Goal: Information Seeking & Learning: Learn about a topic

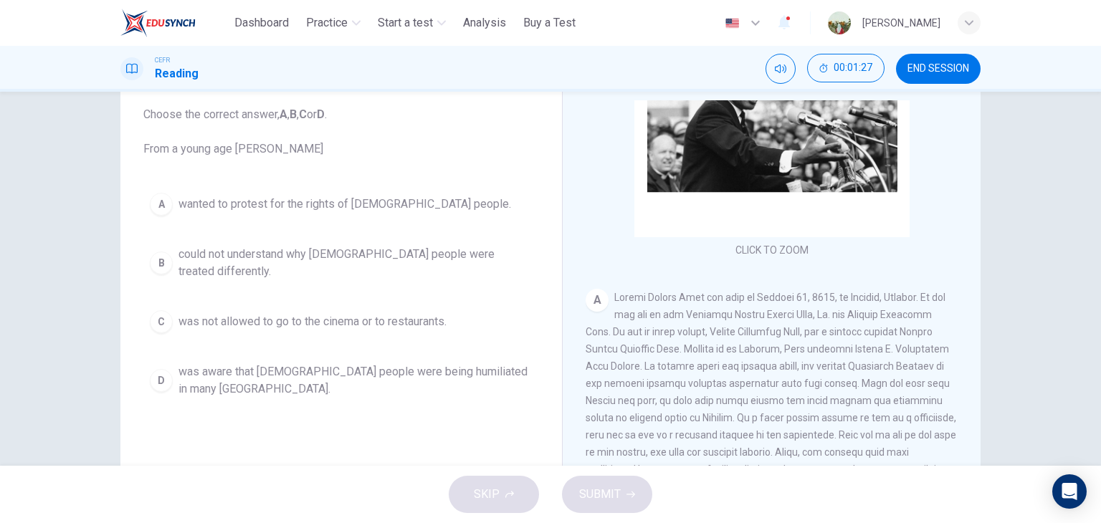
scroll to position [83, 0]
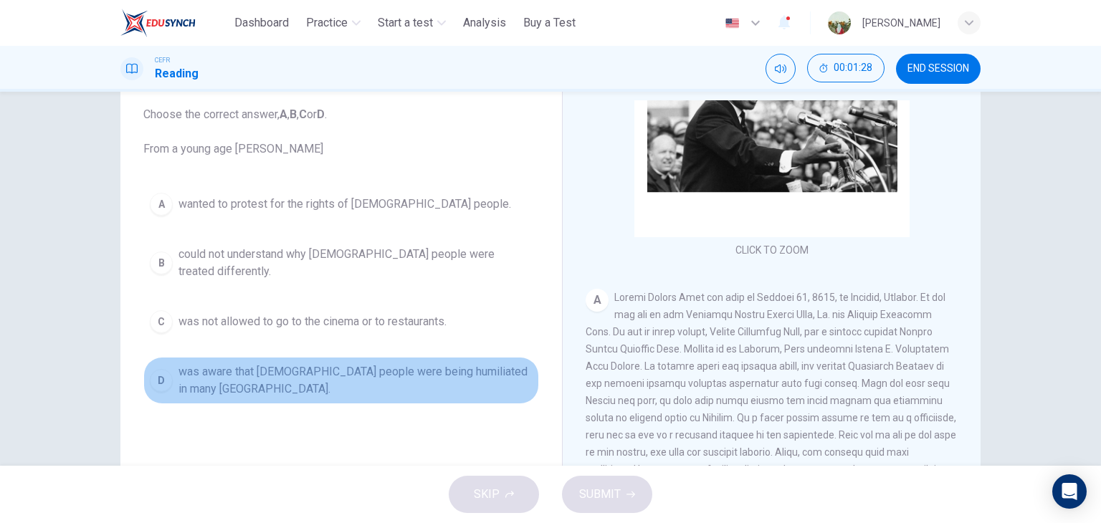
click at [404, 364] on span "was aware that [DEMOGRAPHIC_DATA] people were being humiliated in many [GEOGRAP…" at bounding box center [356, 381] width 354 height 34
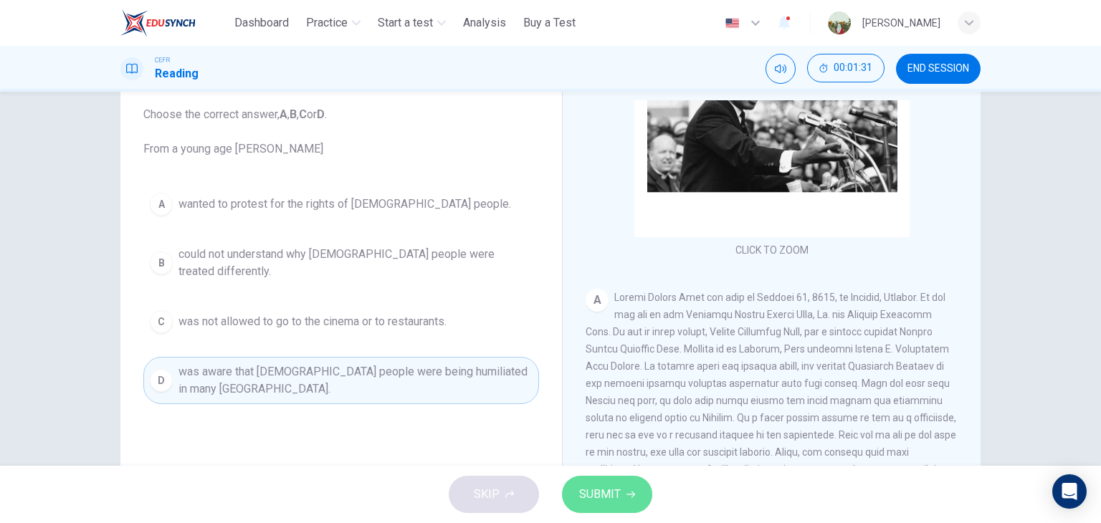
click at [611, 488] on span "SUBMIT" at bounding box center [600, 495] width 42 height 20
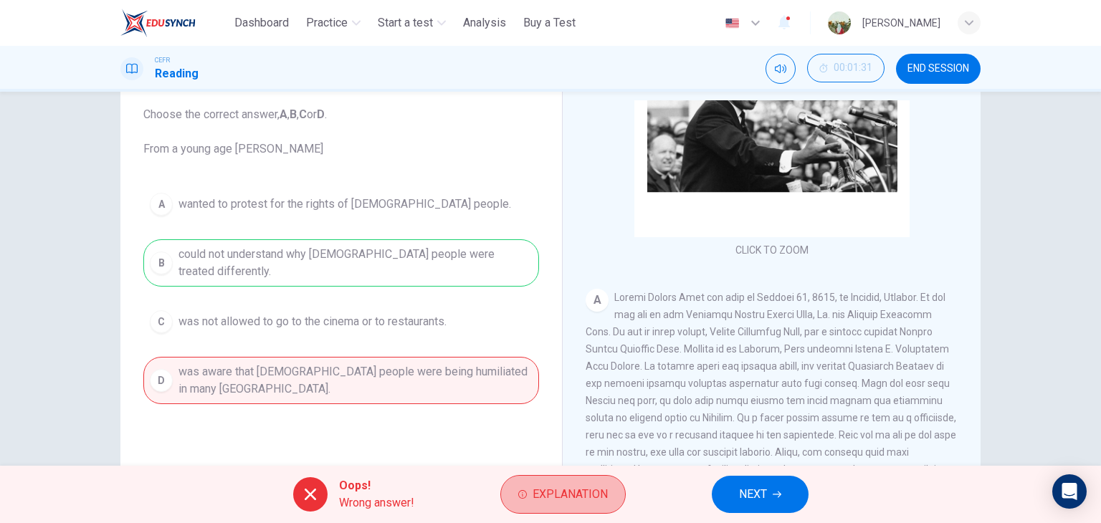
click at [611, 488] on button "Explanation" at bounding box center [563, 494] width 125 height 39
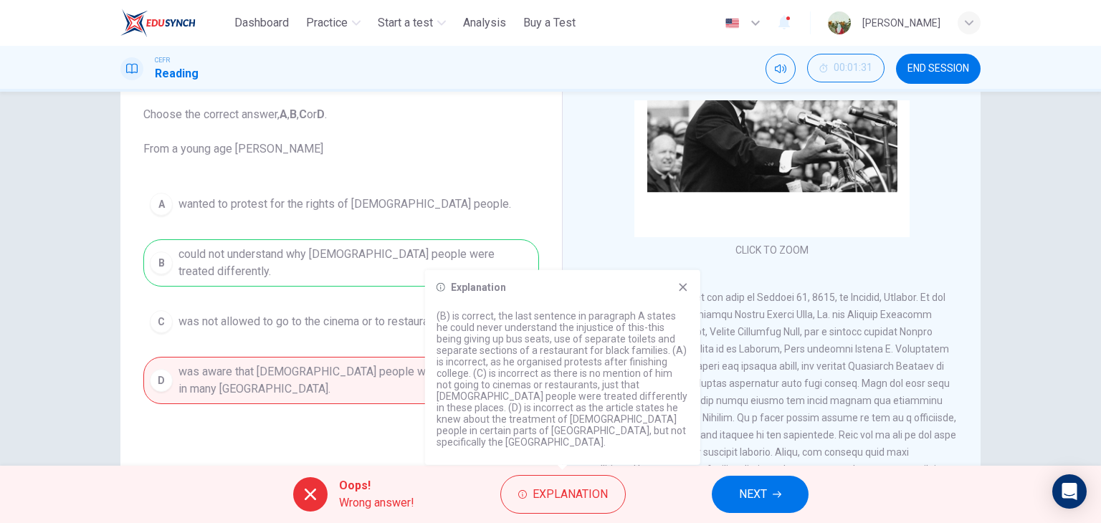
click at [688, 293] on icon at bounding box center [683, 287] width 11 height 11
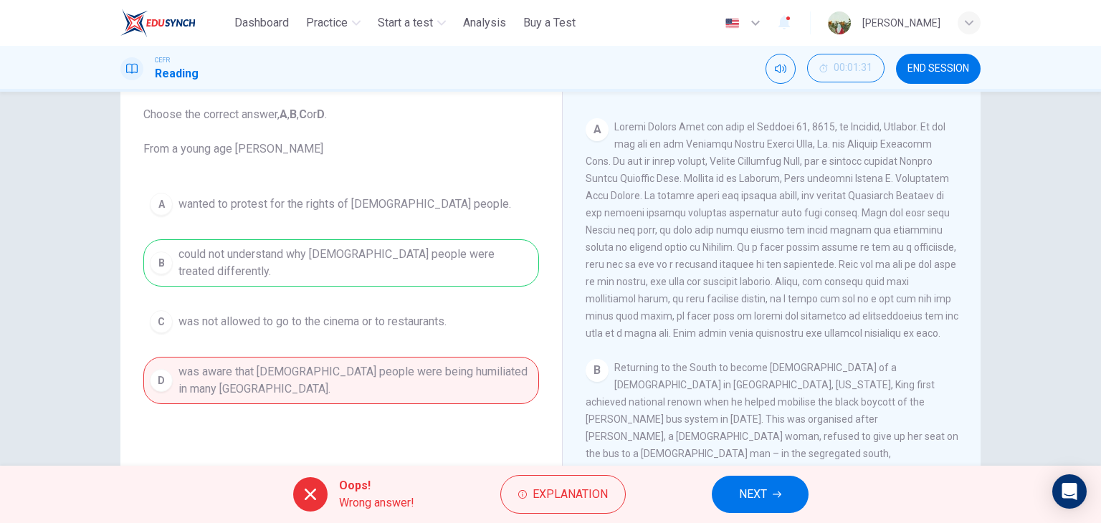
scroll to position [404, 0]
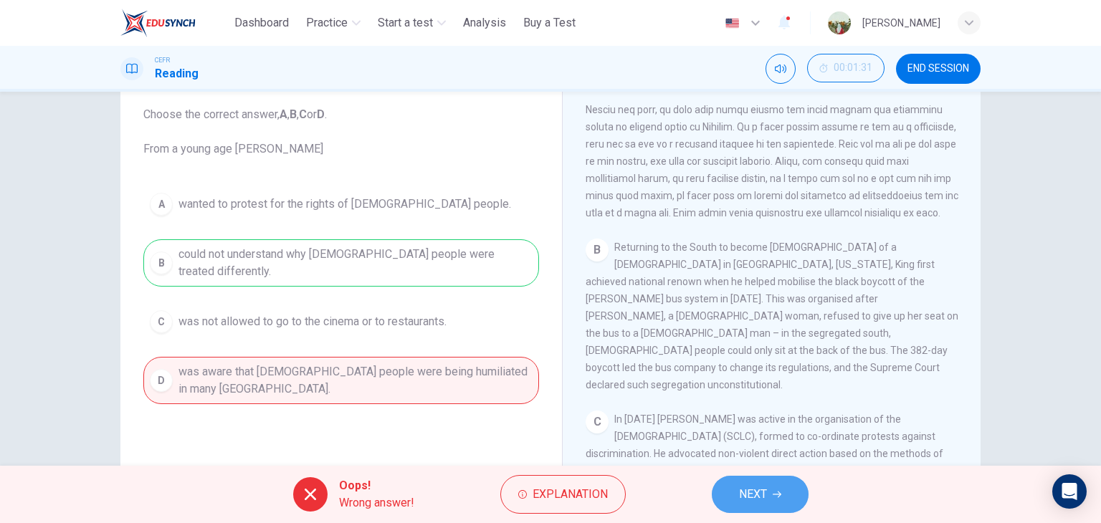
click at [748, 491] on span "NEXT" at bounding box center [753, 495] width 28 height 20
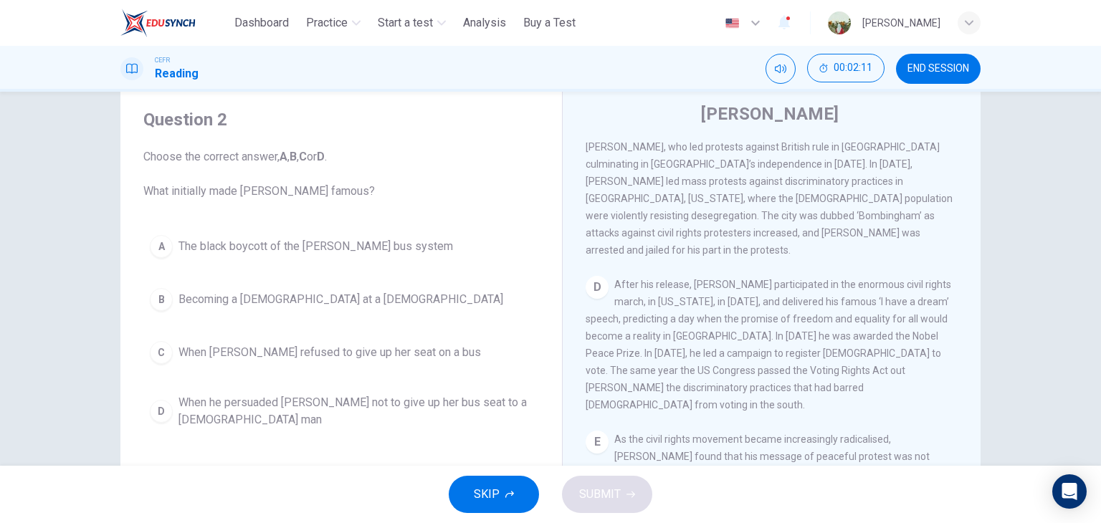
scroll to position [770, 0]
click at [912, 60] on button "END SESSION" at bounding box center [938, 69] width 85 height 30
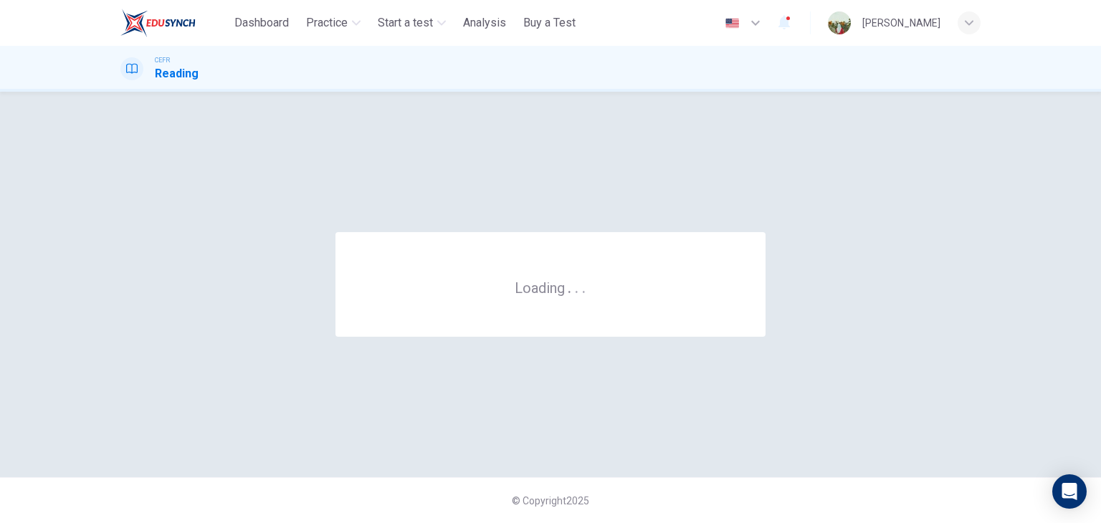
scroll to position [0, 0]
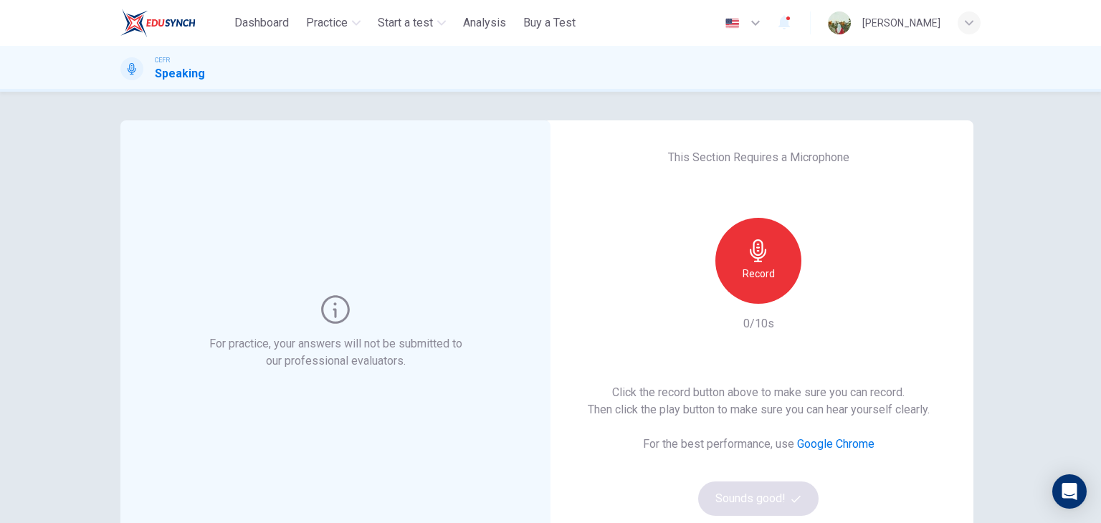
drag, startPoint x: 774, startPoint y: 308, endPoint x: 761, endPoint y: 275, distance: 35.7
click at [761, 275] on div "Record 0/10s" at bounding box center [758, 275] width 155 height 115
click at [761, 275] on h6 "Record" at bounding box center [759, 273] width 32 height 17
click at [761, 275] on h6 "Stop" at bounding box center [759, 273] width 22 height 17
click at [757, 495] on button "Sounds good!" at bounding box center [758, 499] width 120 height 34
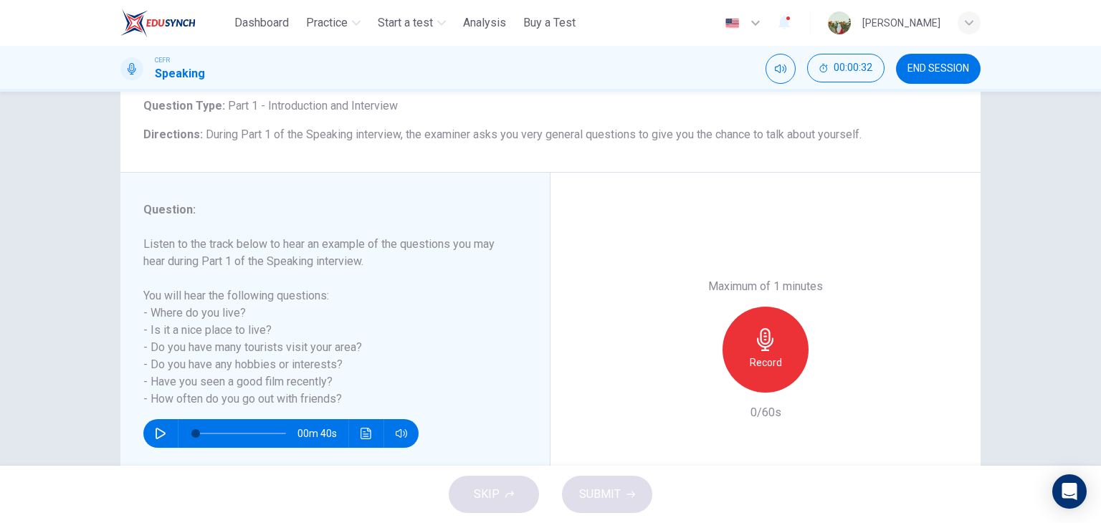
scroll to position [141, 0]
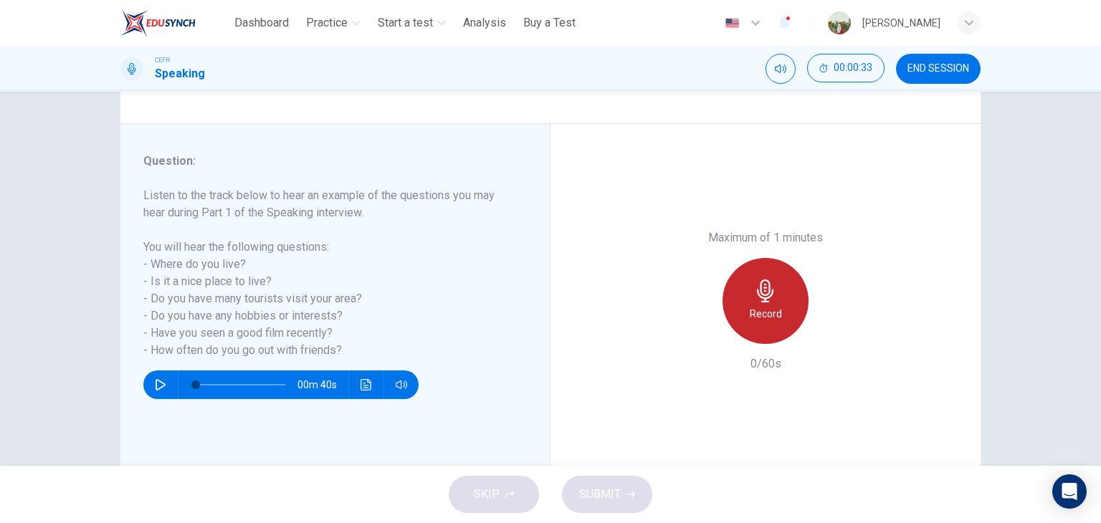
click at [754, 285] on icon "button" at bounding box center [765, 291] width 23 height 23
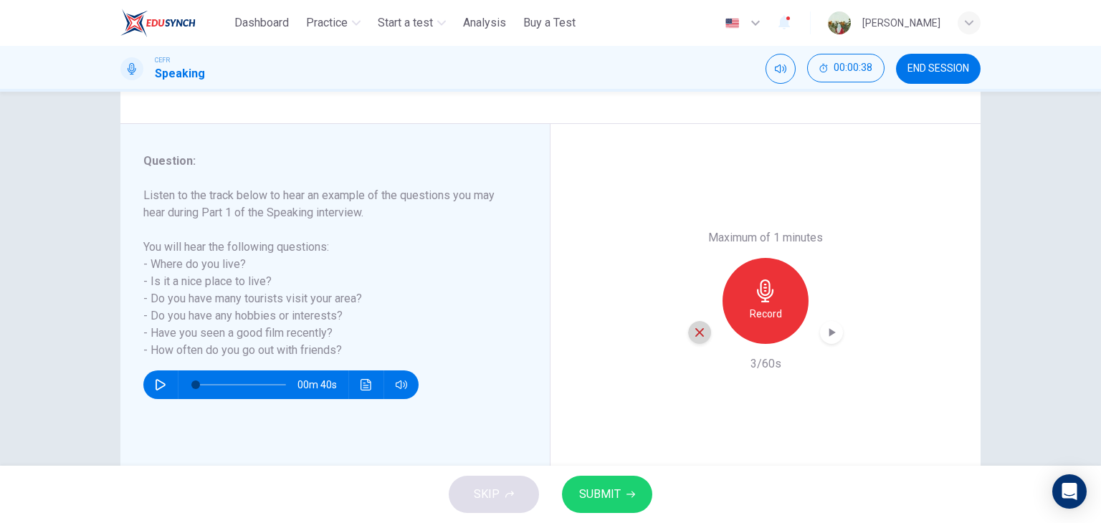
click at [698, 341] on div "button" at bounding box center [699, 332] width 23 height 23
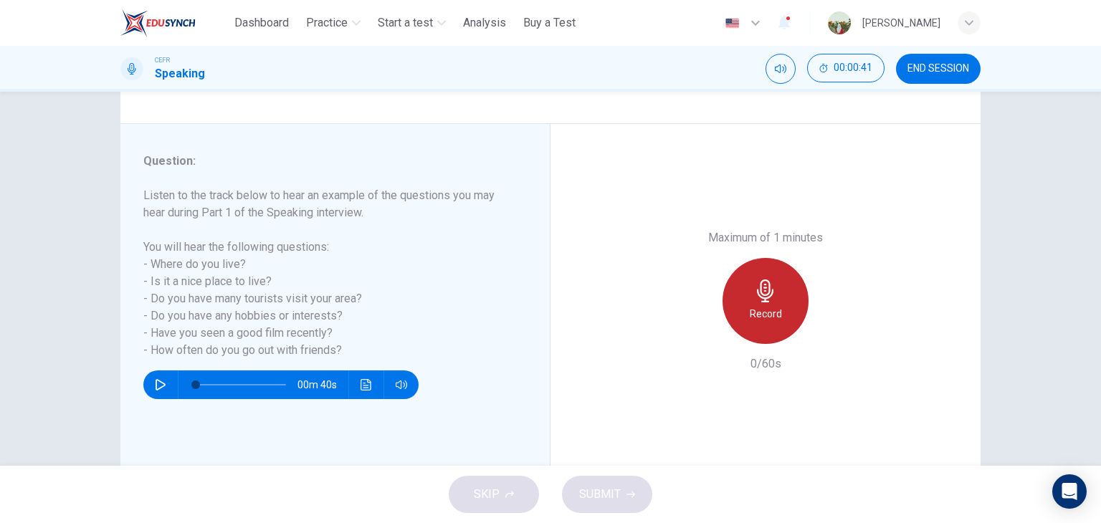
click at [767, 296] on icon "button" at bounding box center [765, 291] width 23 height 23
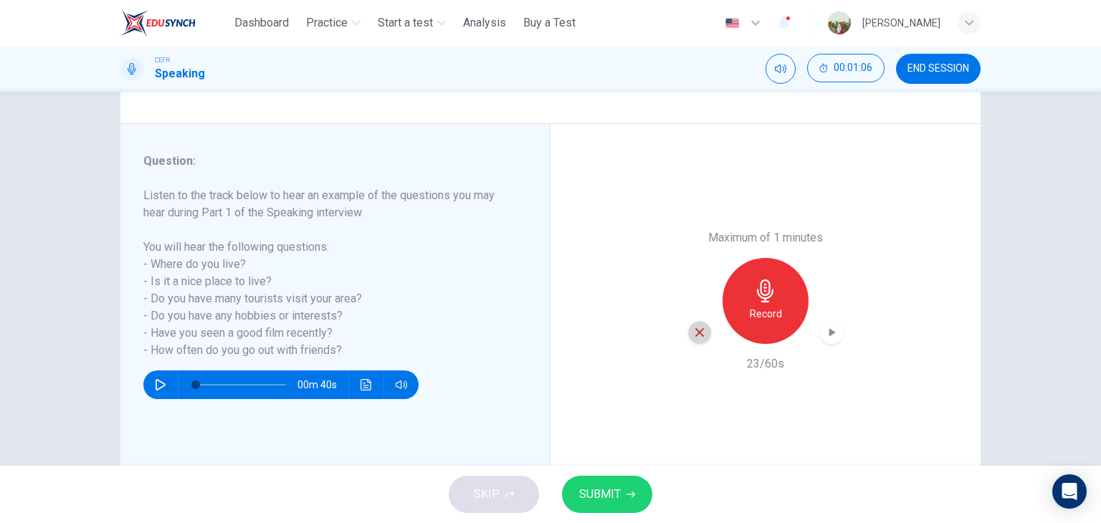
click at [696, 334] on icon "button" at bounding box center [700, 332] width 9 height 9
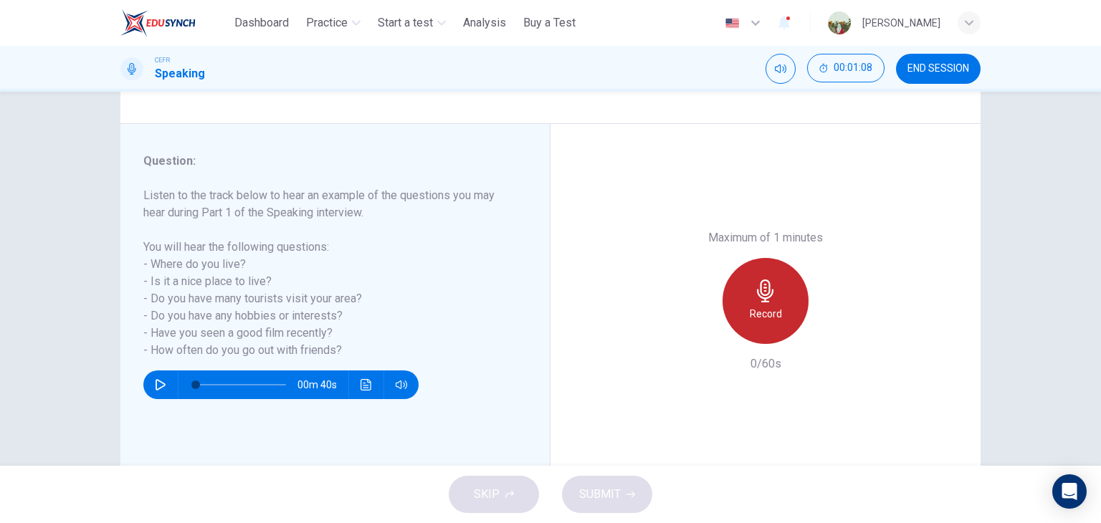
click at [752, 314] on h6 "Record" at bounding box center [766, 313] width 32 height 17
click at [755, 314] on h6 "Stop" at bounding box center [766, 313] width 22 height 17
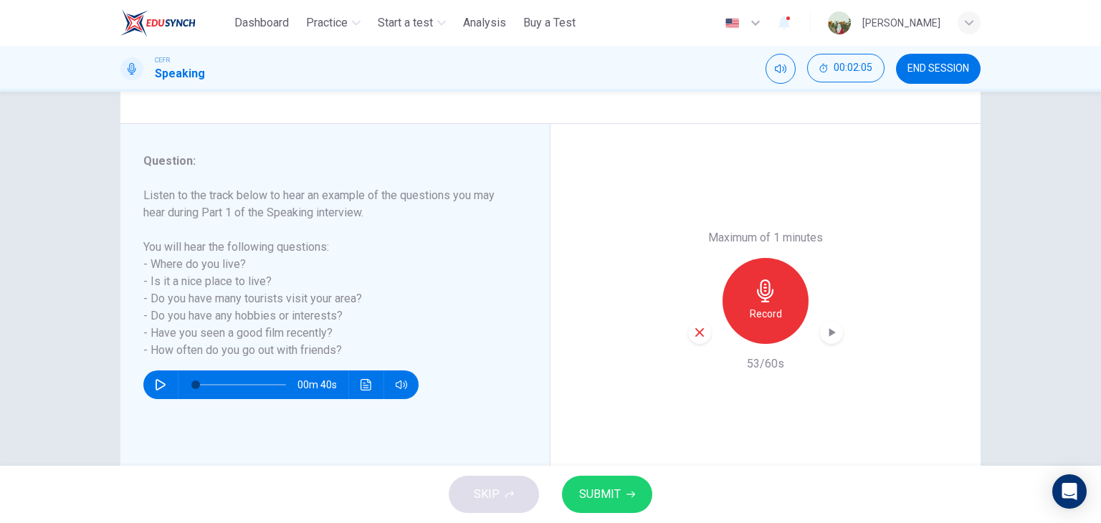
click at [697, 333] on icon "button" at bounding box center [700, 332] width 9 height 9
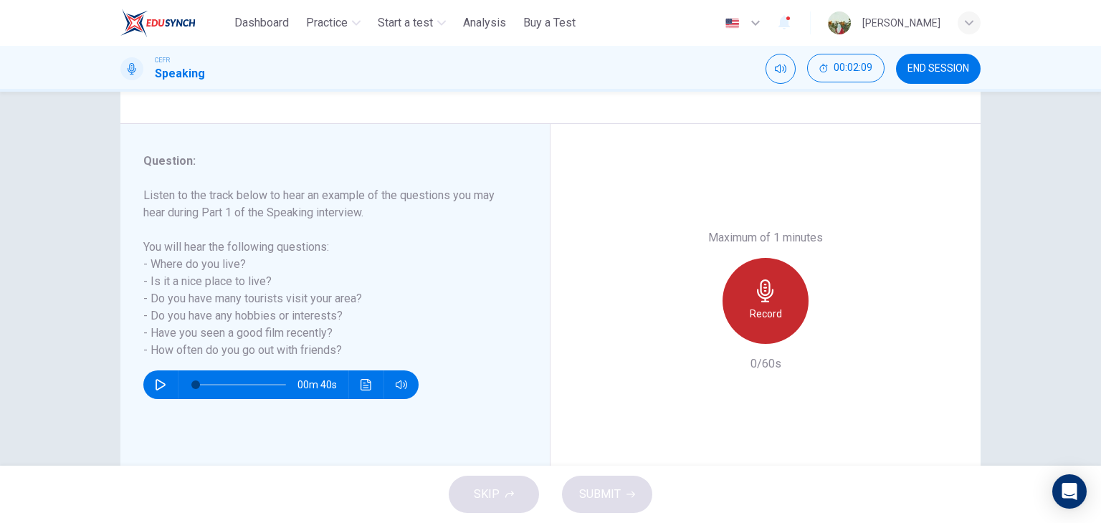
click at [773, 302] on icon "button" at bounding box center [765, 291] width 23 height 23
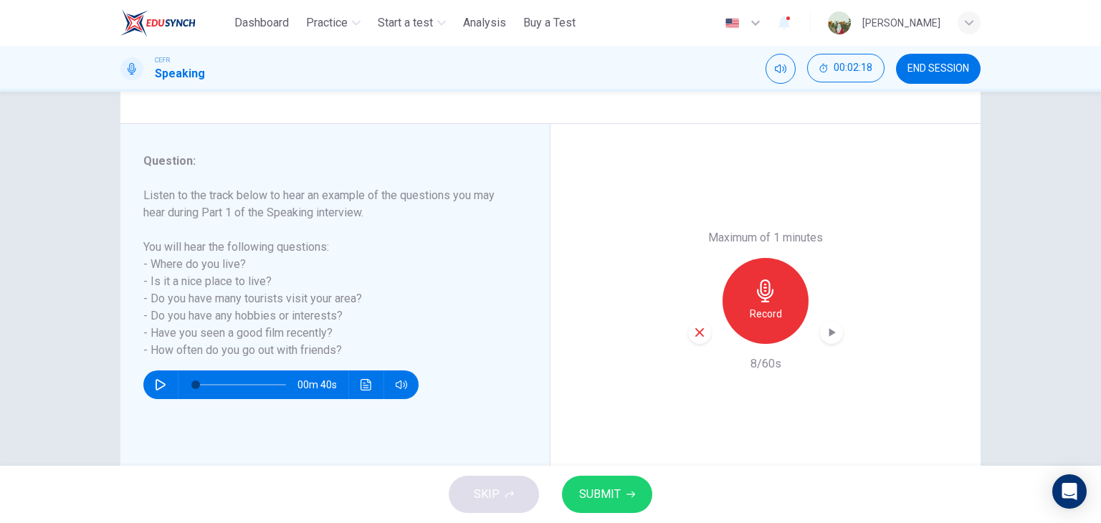
click at [698, 333] on icon "button" at bounding box center [700, 332] width 9 height 9
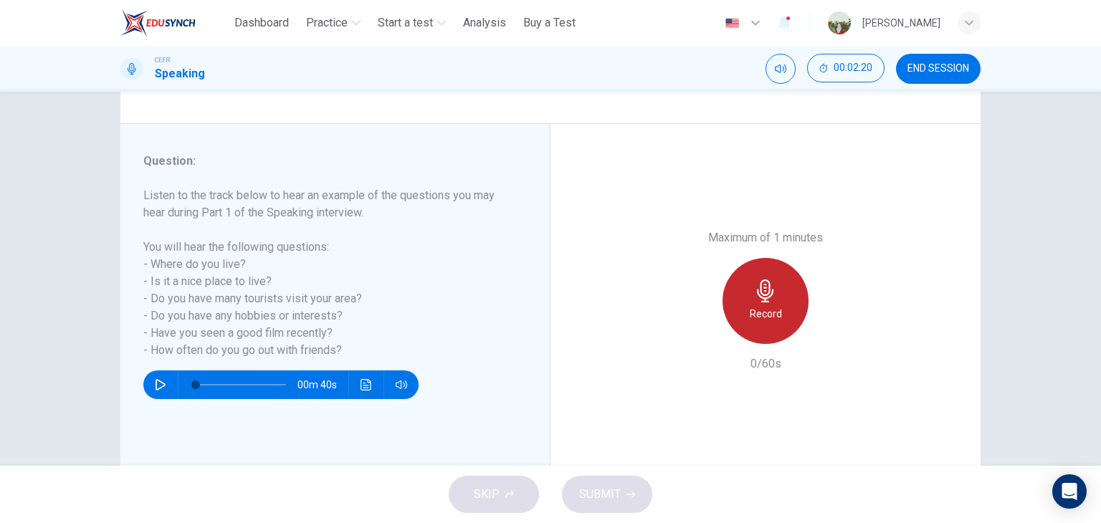
click at [752, 318] on h6 "Record" at bounding box center [766, 313] width 32 height 17
click at [755, 318] on h6 "Stop" at bounding box center [766, 313] width 22 height 17
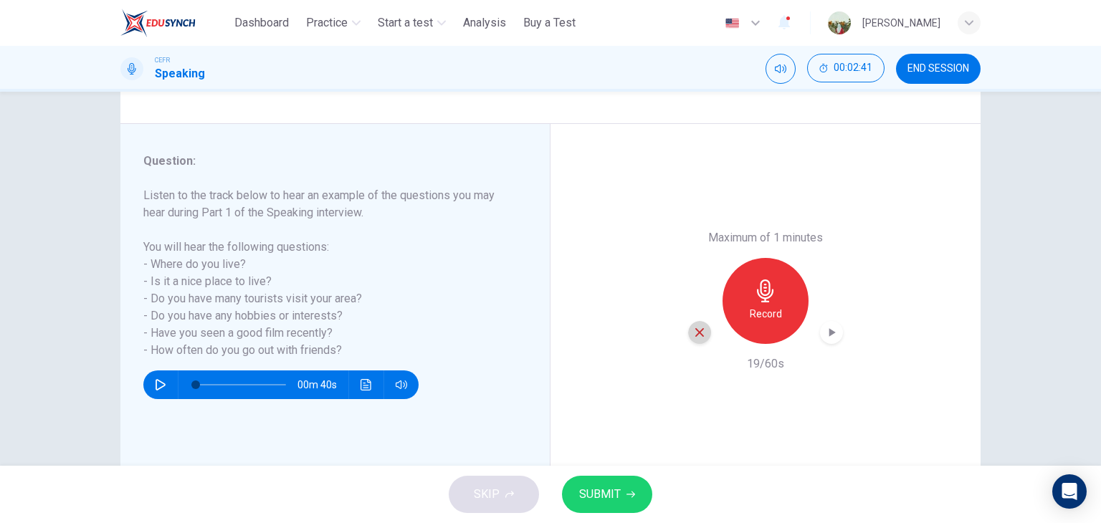
click at [696, 337] on icon "button" at bounding box center [699, 332] width 13 height 13
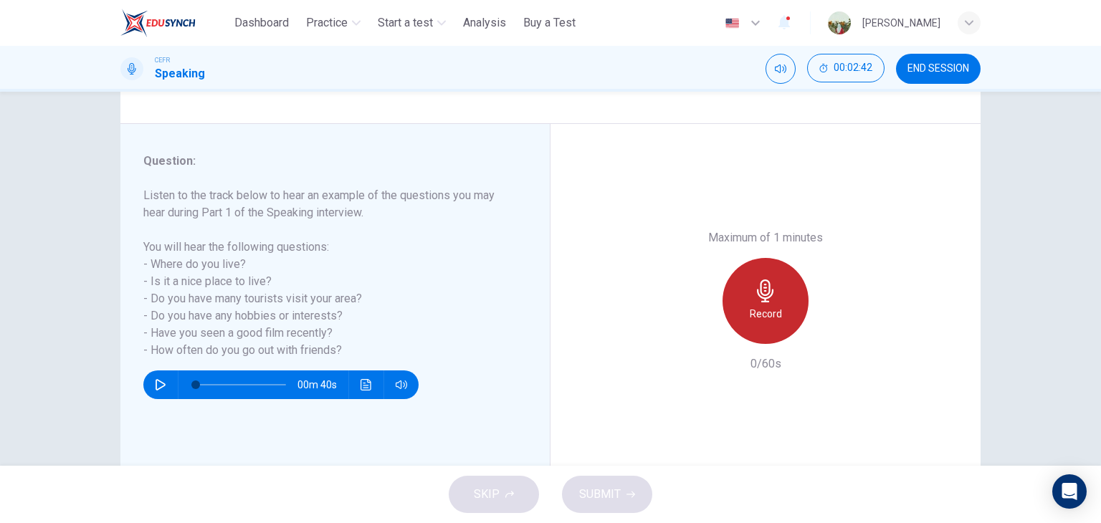
click at [771, 311] on h6 "Record" at bounding box center [766, 313] width 32 height 17
click at [771, 311] on h6 "Stop" at bounding box center [766, 313] width 22 height 17
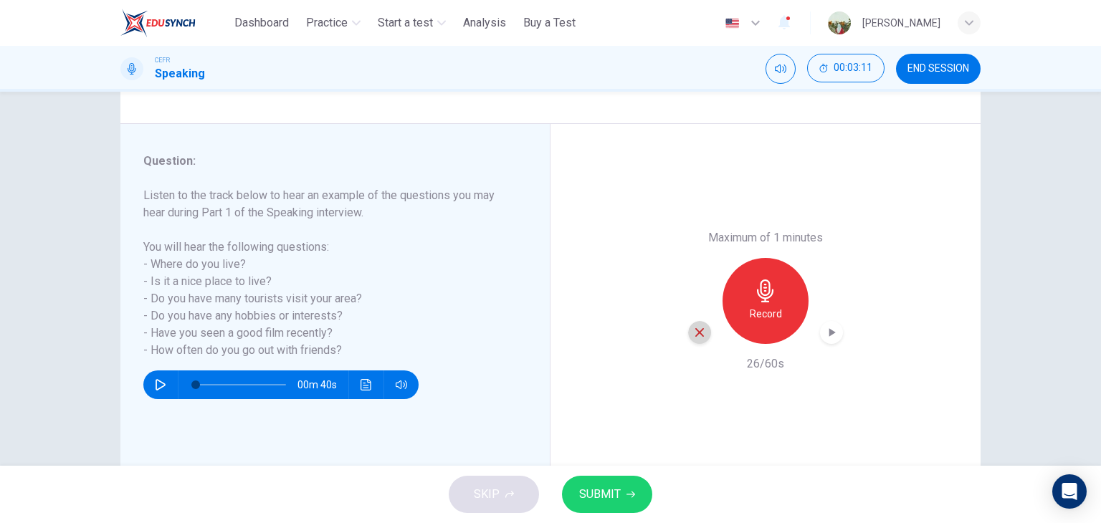
click at [690, 342] on div "button" at bounding box center [699, 332] width 23 height 23
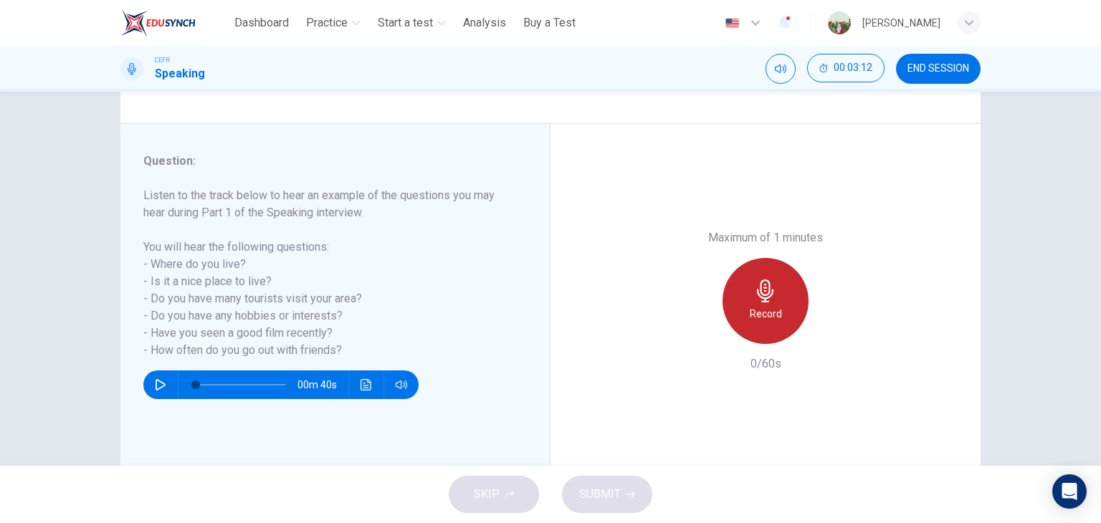
click at [742, 304] on div "Record" at bounding box center [766, 301] width 86 height 86
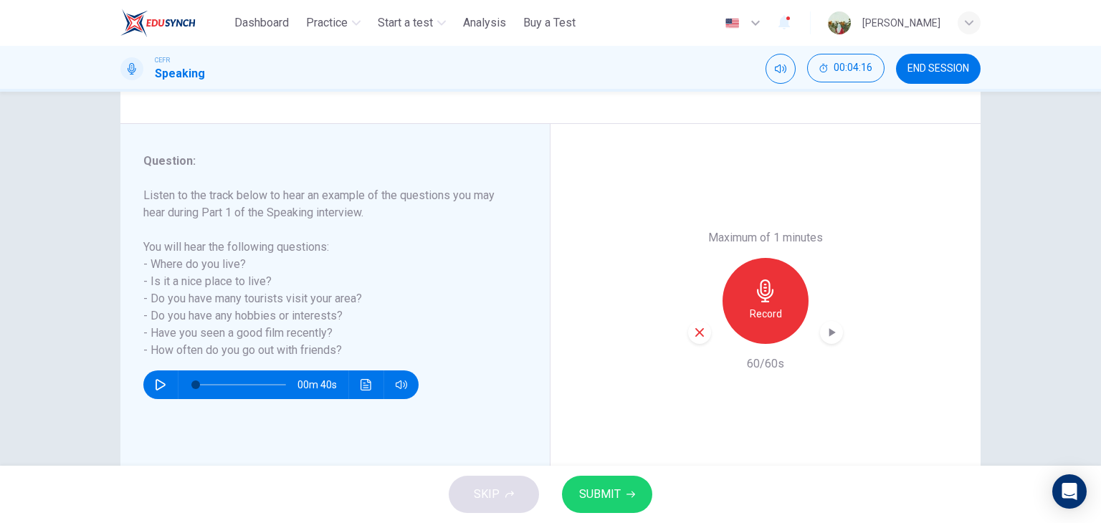
click at [825, 338] on icon "button" at bounding box center [832, 333] width 14 height 14
click at [628, 496] on icon "button" at bounding box center [631, 494] width 9 height 9
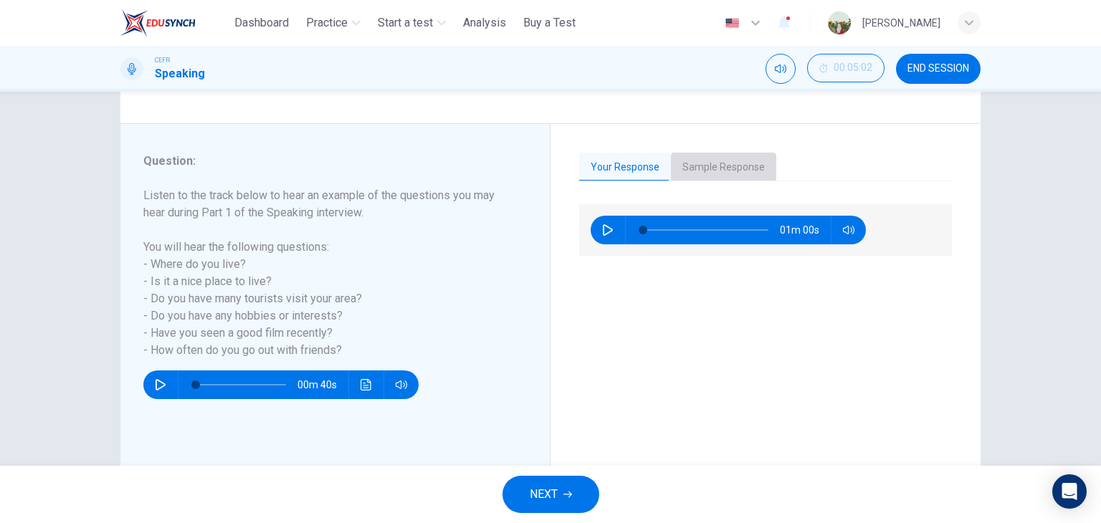
click at [711, 159] on button "Sample Response" at bounding box center [723, 168] width 105 height 30
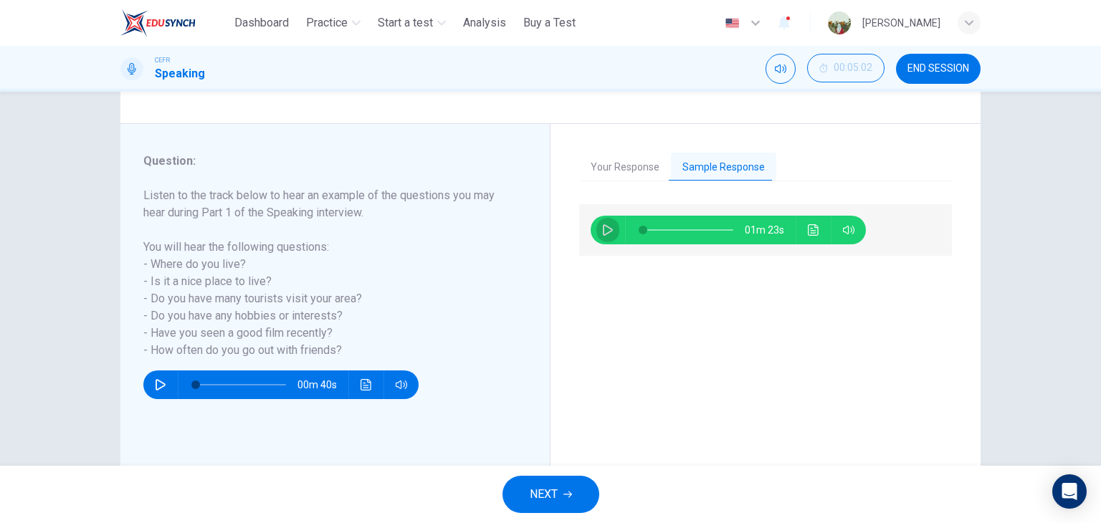
click at [605, 226] on icon "button" at bounding box center [608, 229] width 10 height 11
click at [664, 230] on span at bounding box center [688, 230] width 90 height 20
click at [811, 226] on icon "Click to see the audio transcription" at bounding box center [813, 229] width 11 height 11
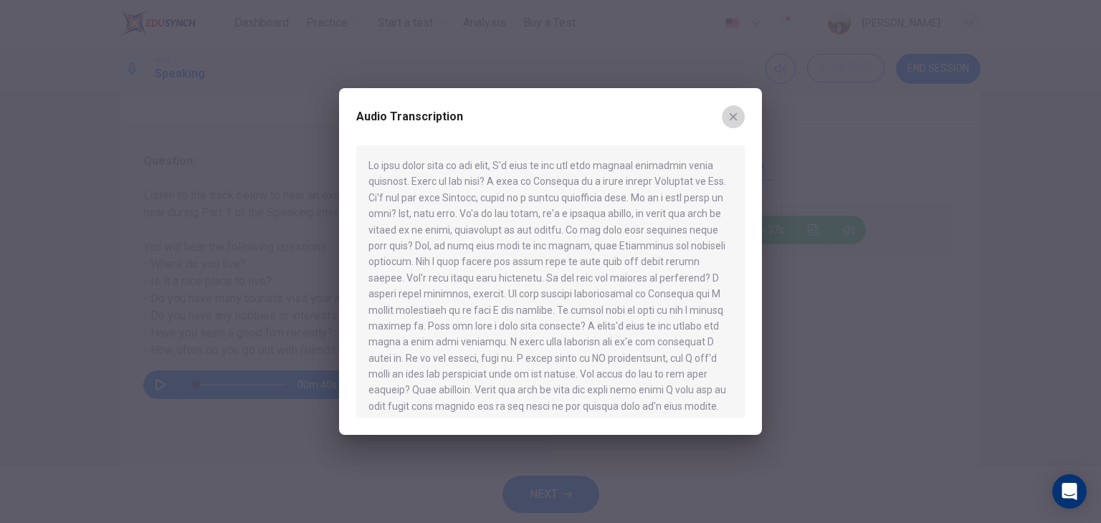
click at [737, 116] on icon "button" at bounding box center [733, 116] width 11 height 11
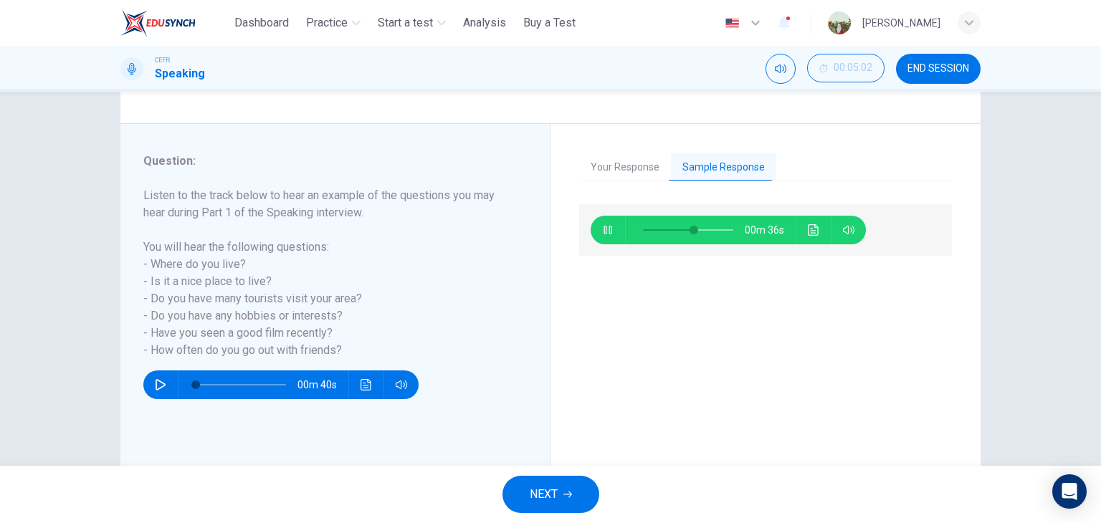
type input "**"
click at [562, 490] on button "NEXT" at bounding box center [551, 494] width 97 height 37
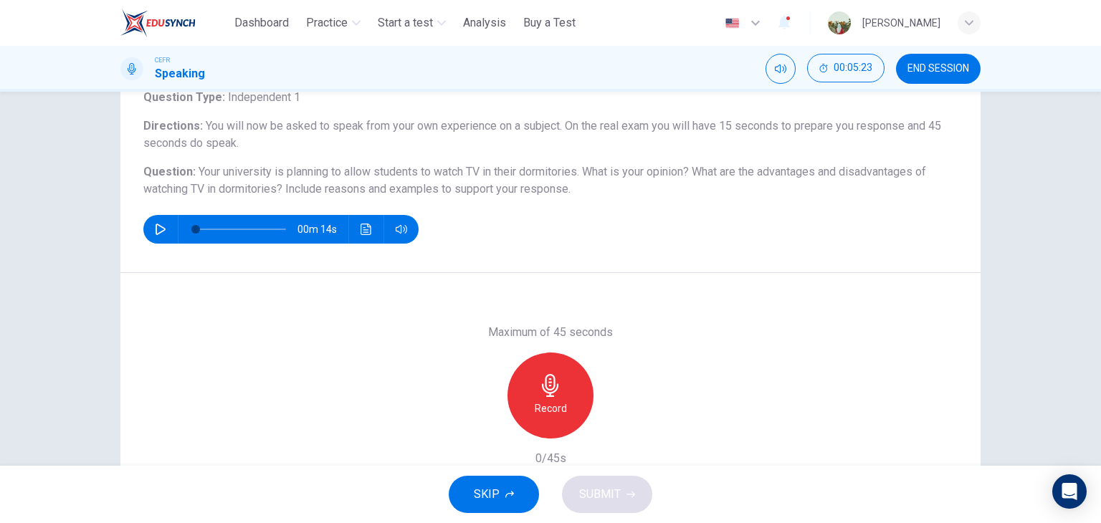
scroll to position [100, 0]
click at [552, 389] on icon "button" at bounding box center [550, 385] width 16 height 23
click at [473, 428] on div "button" at bounding box center [484, 427] width 23 height 23
click at [559, 405] on h6 "Record" at bounding box center [551, 408] width 32 height 17
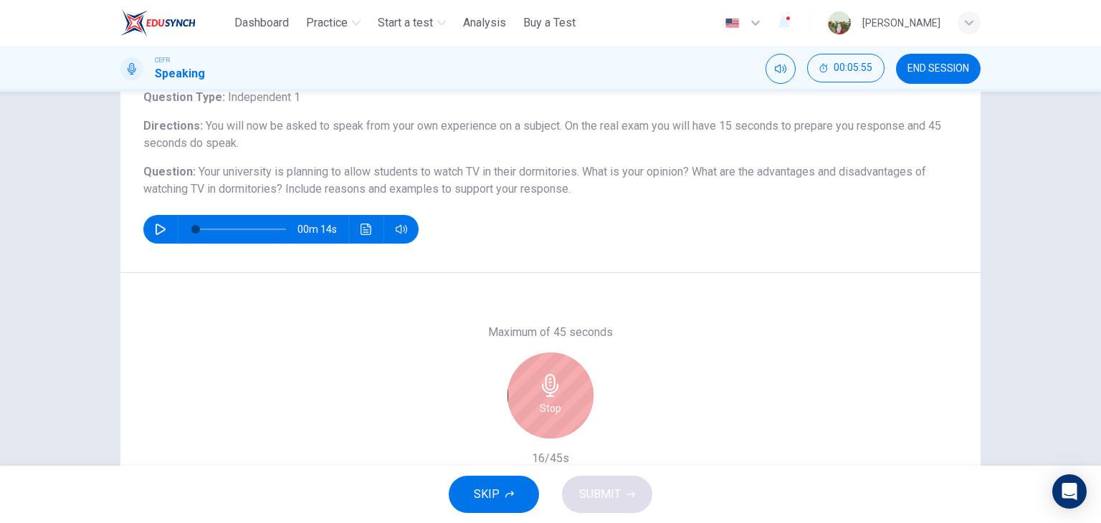
click at [559, 405] on div "Stop" at bounding box center [551, 396] width 86 height 86
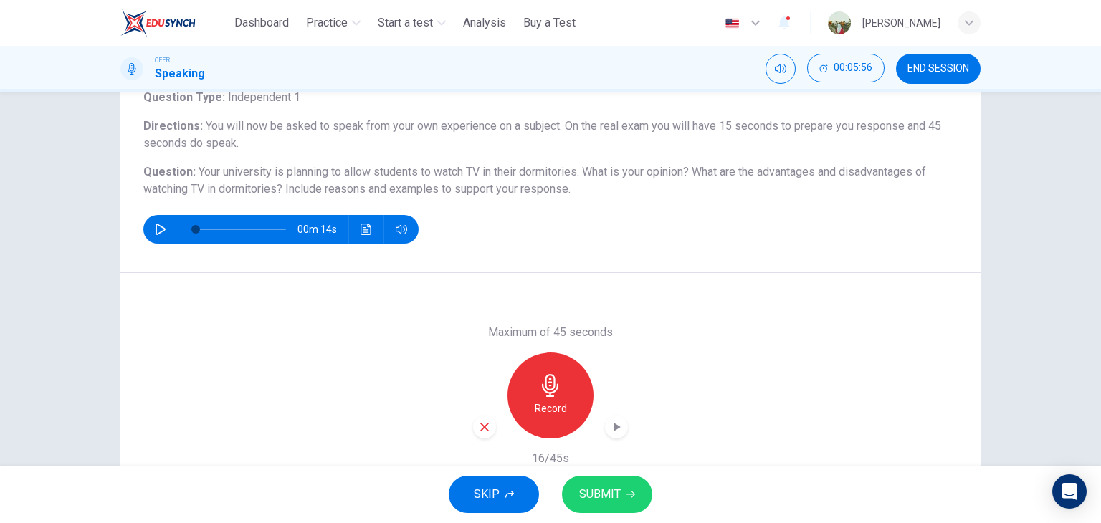
click at [485, 427] on icon "button" at bounding box center [484, 427] width 13 height 13
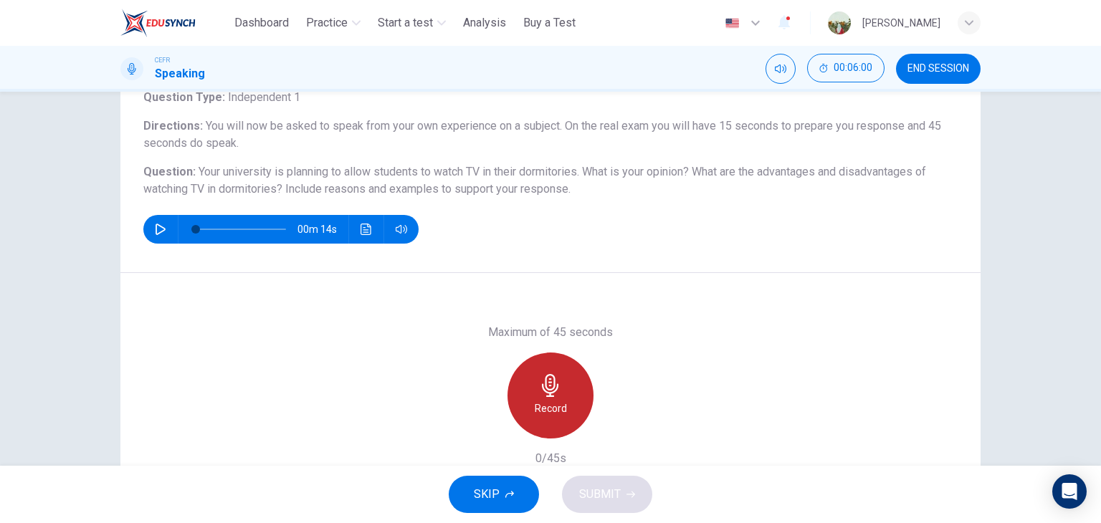
click at [562, 386] on div "Record" at bounding box center [551, 396] width 86 height 86
click at [562, 386] on div "Stop" at bounding box center [551, 396] width 86 height 86
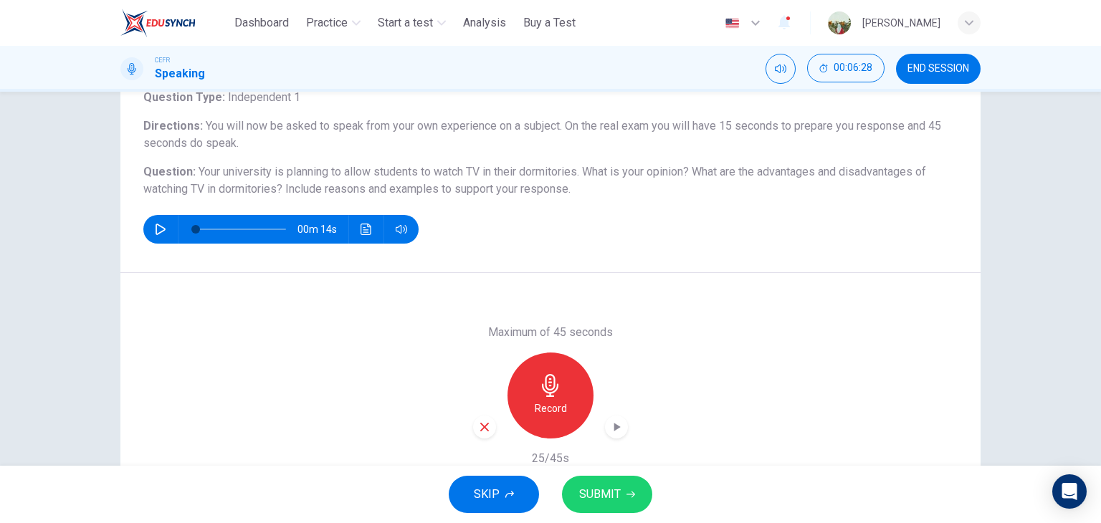
click at [485, 422] on icon "button" at bounding box center [484, 427] width 13 height 13
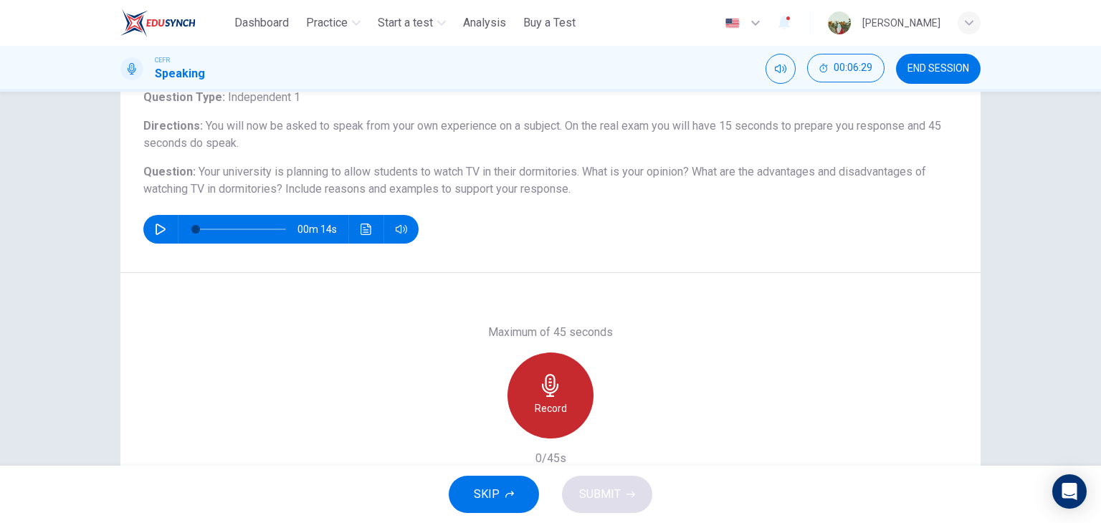
click at [552, 397] on div "Record" at bounding box center [551, 396] width 86 height 86
click at [552, 397] on div "Stop" at bounding box center [551, 396] width 86 height 86
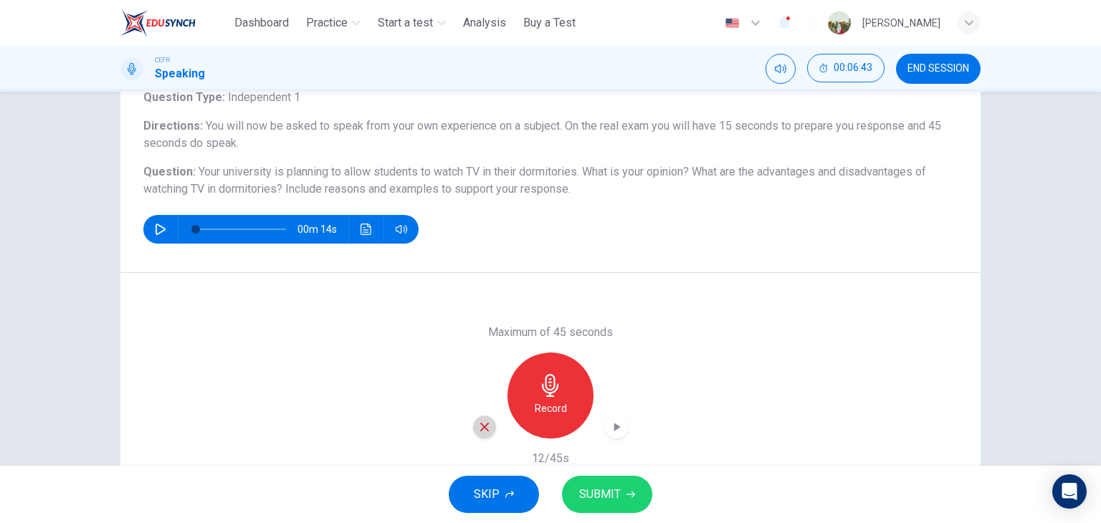
click at [485, 422] on icon "button" at bounding box center [484, 427] width 13 height 13
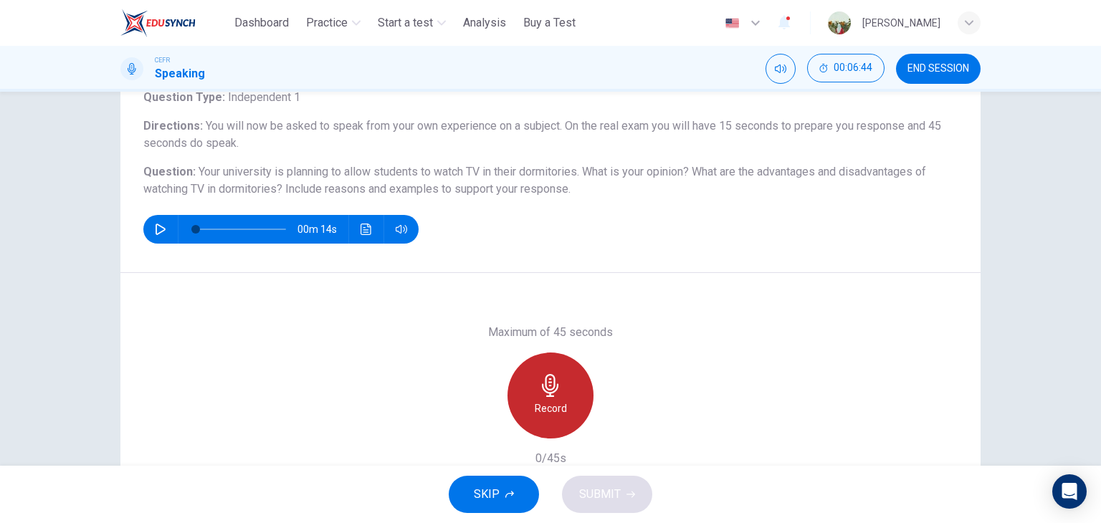
click at [535, 410] on h6 "Record" at bounding box center [551, 408] width 32 height 17
click at [531, 410] on div "Stop" at bounding box center [551, 396] width 86 height 86
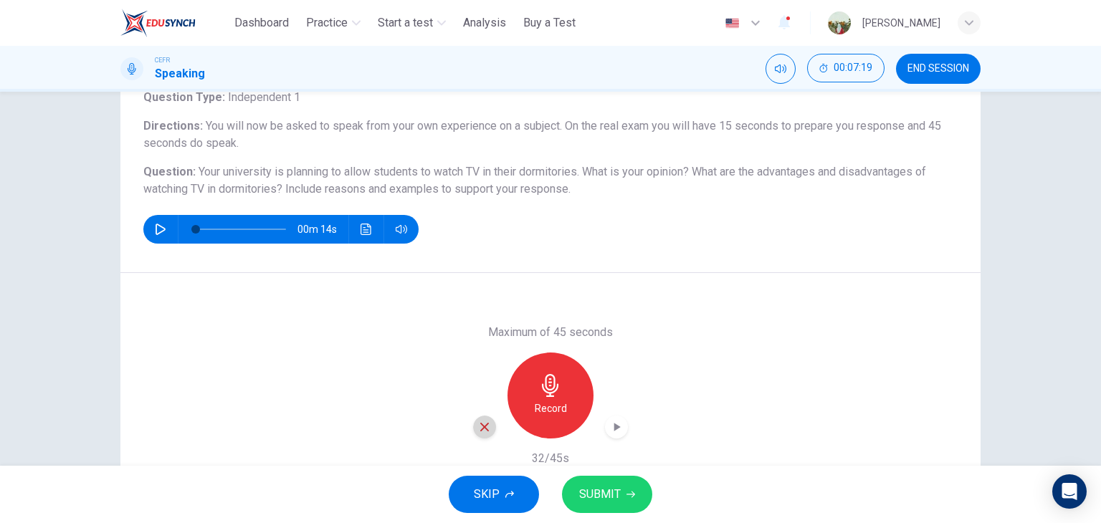
click at [483, 426] on icon "button" at bounding box center [484, 427] width 13 height 13
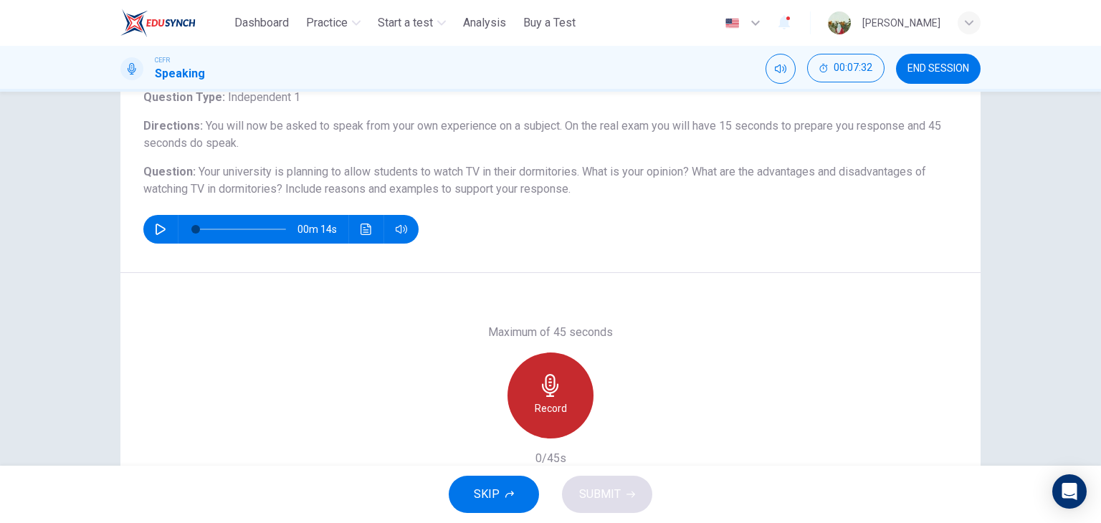
click at [541, 381] on icon "button" at bounding box center [550, 385] width 23 height 23
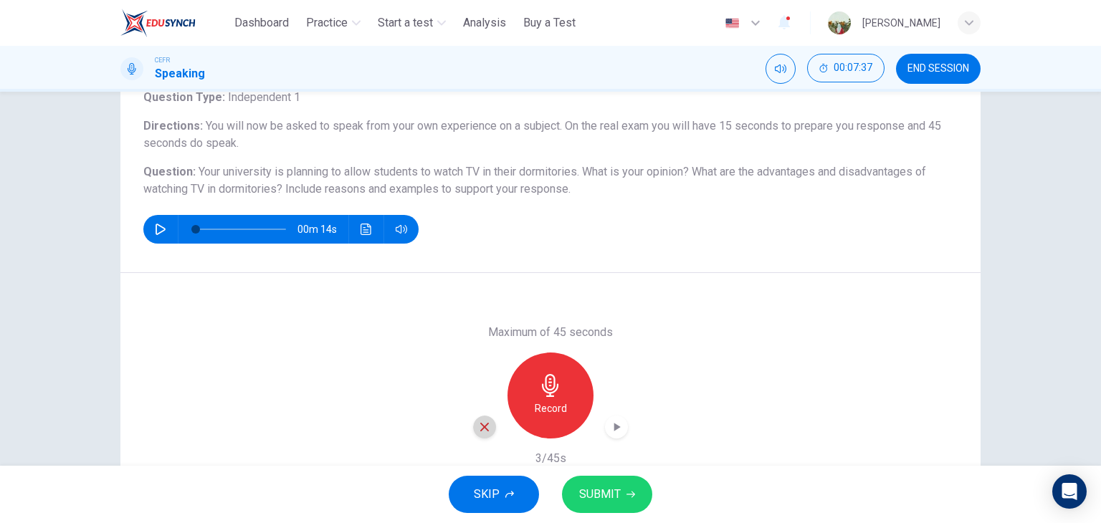
click at [485, 425] on icon "button" at bounding box center [484, 427] width 13 height 13
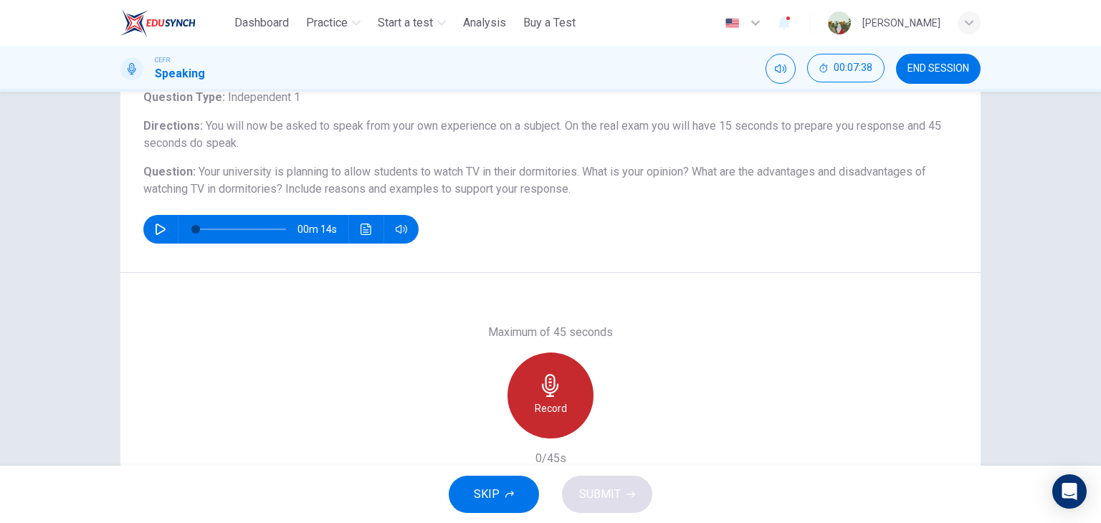
click at [523, 408] on div "Record" at bounding box center [551, 396] width 86 height 86
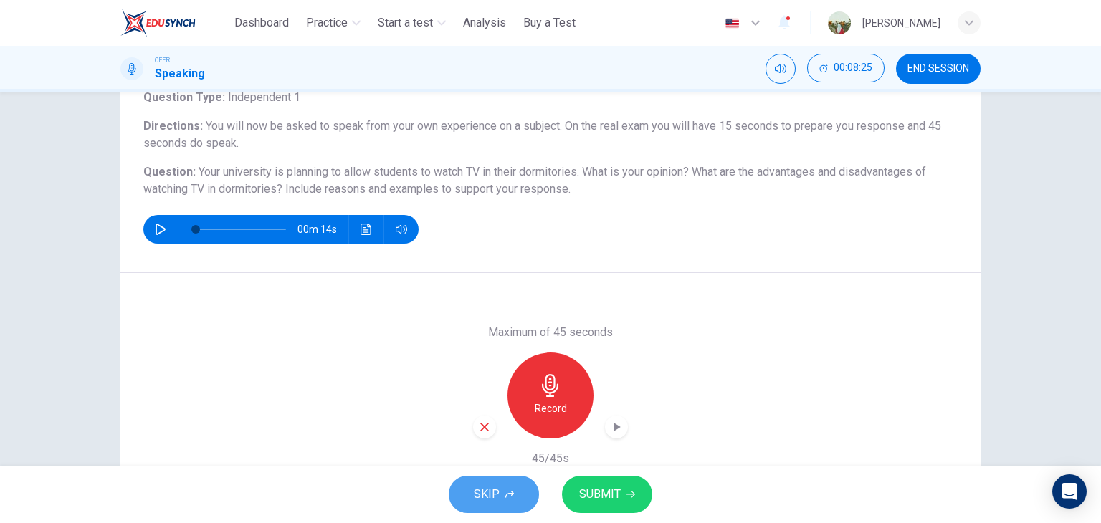
click at [506, 496] on icon "button" at bounding box center [510, 494] width 9 height 9
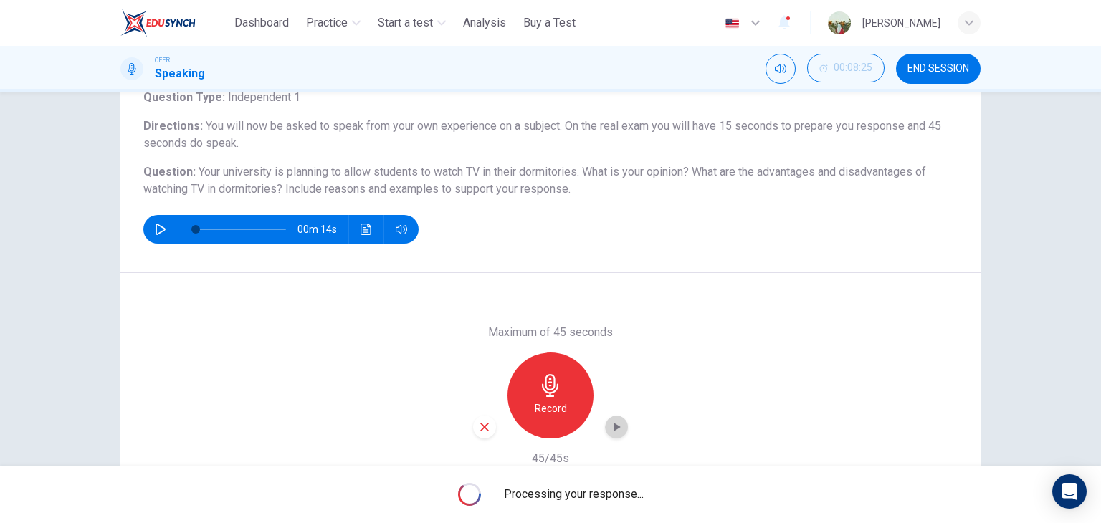
click at [617, 422] on icon "button" at bounding box center [617, 427] width 14 height 14
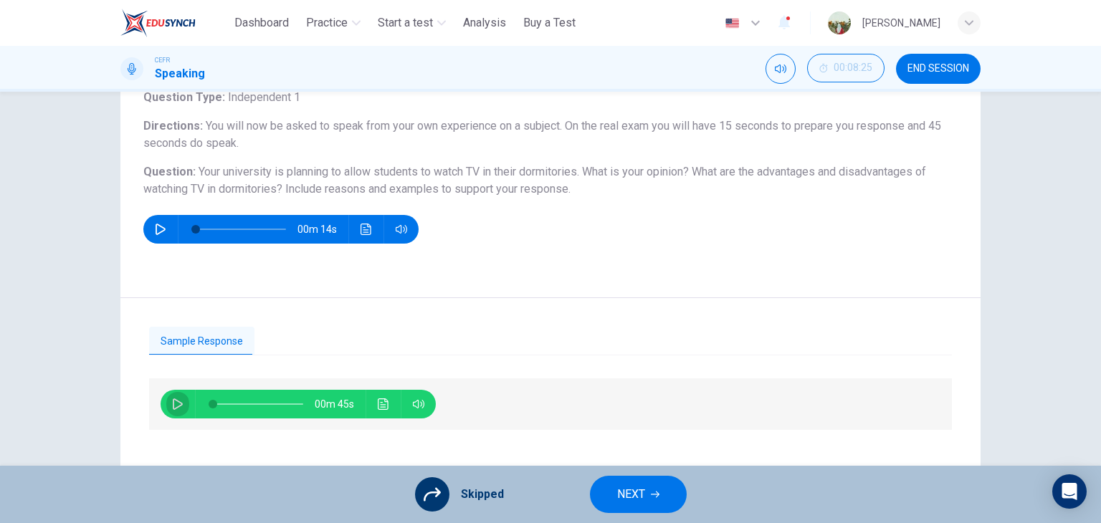
click at [173, 399] on icon "button" at bounding box center [178, 404] width 10 height 11
click at [381, 400] on icon "Click to see the audio transcription" at bounding box center [383, 404] width 11 height 11
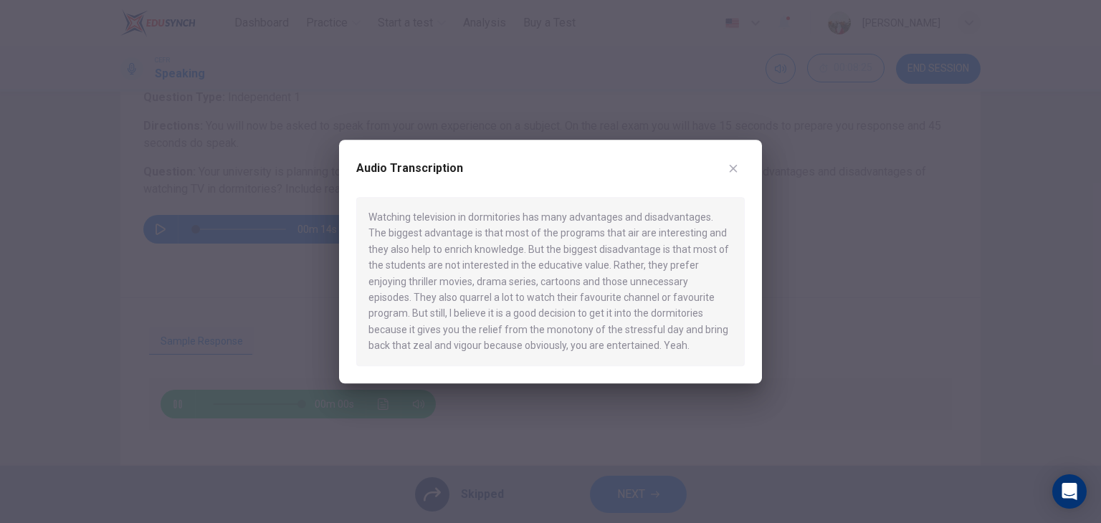
type input "*"
drag, startPoint x: 655, startPoint y: 328, endPoint x: 717, endPoint y: 337, distance: 62.3
click at [717, 337] on div "Watching television in dormitories has many advantages and disadvantages. The b…" at bounding box center [550, 281] width 389 height 169
drag, startPoint x: 658, startPoint y: 331, endPoint x: 694, endPoint y: 331, distance: 35.9
click at [694, 331] on div "Watching television in dormitories has many advantages and disadvantages. The b…" at bounding box center [550, 281] width 389 height 169
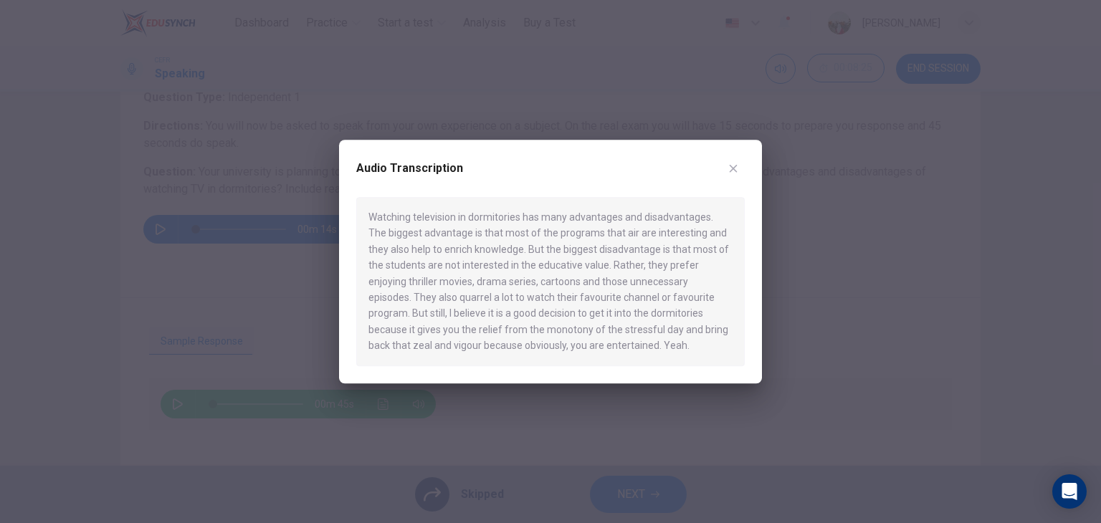
click at [694, 331] on div "Watching television in dormitories has many advantages and disadvantages. The b…" at bounding box center [550, 281] width 389 height 169
click at [731, 166] on icon "button" at bounding box center [734, 169] width 8 height 8
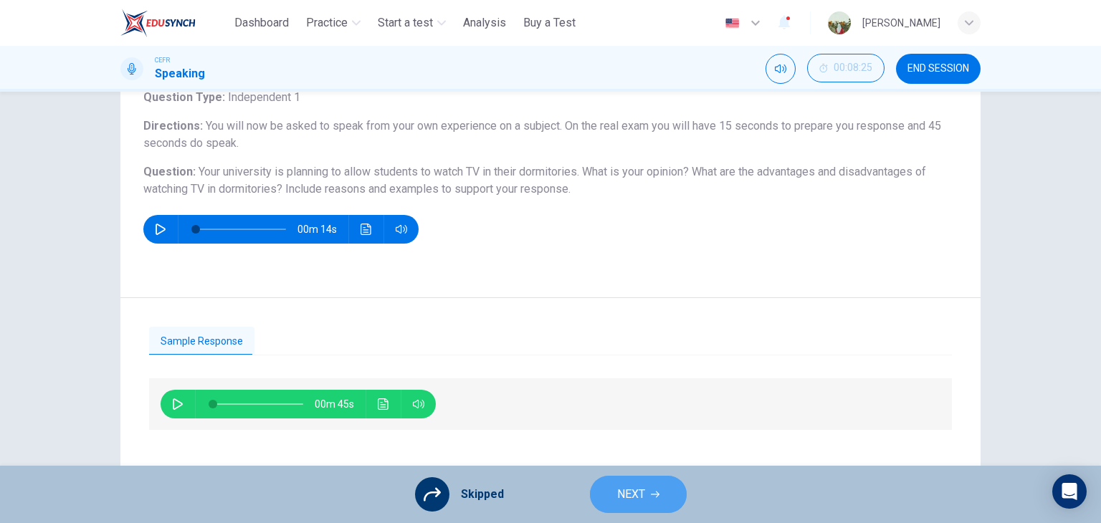
click at [626, 499] on span "NEXT" at bounding box center [631, 495] width 28 height 20
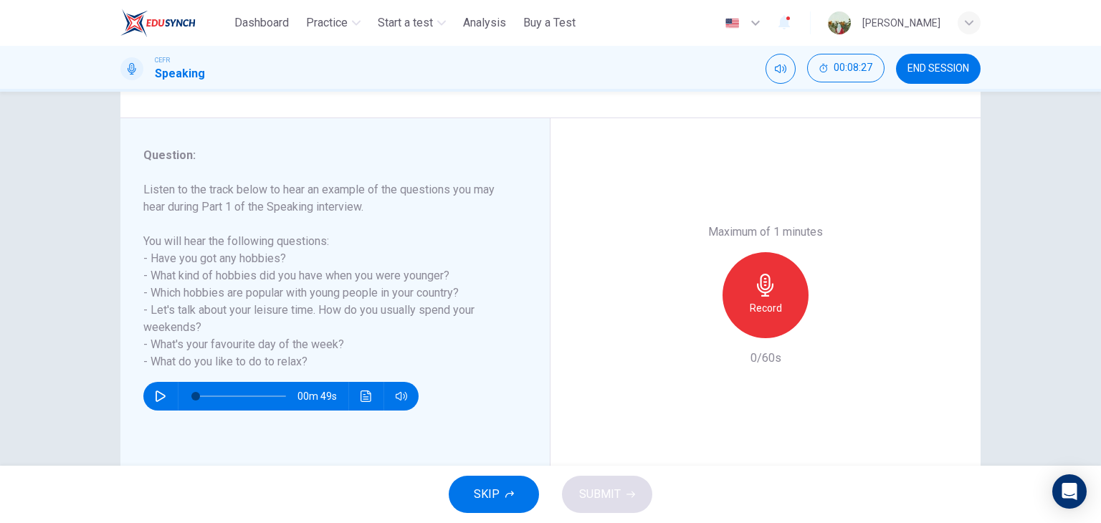
scroll to position [149, 0]
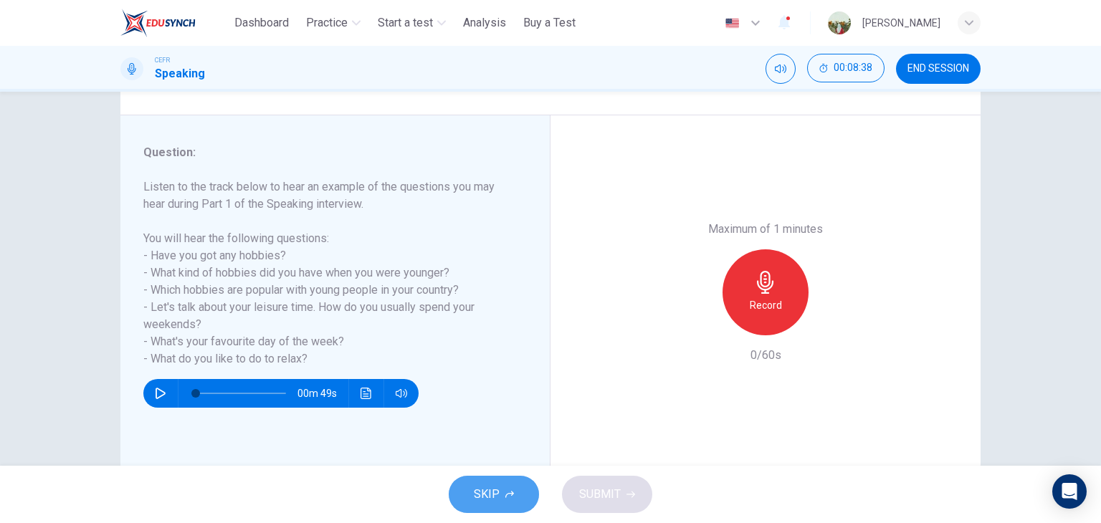
click at [511, 506] on button "SKIP" at bounding box center [494, 494] width 90 height 37
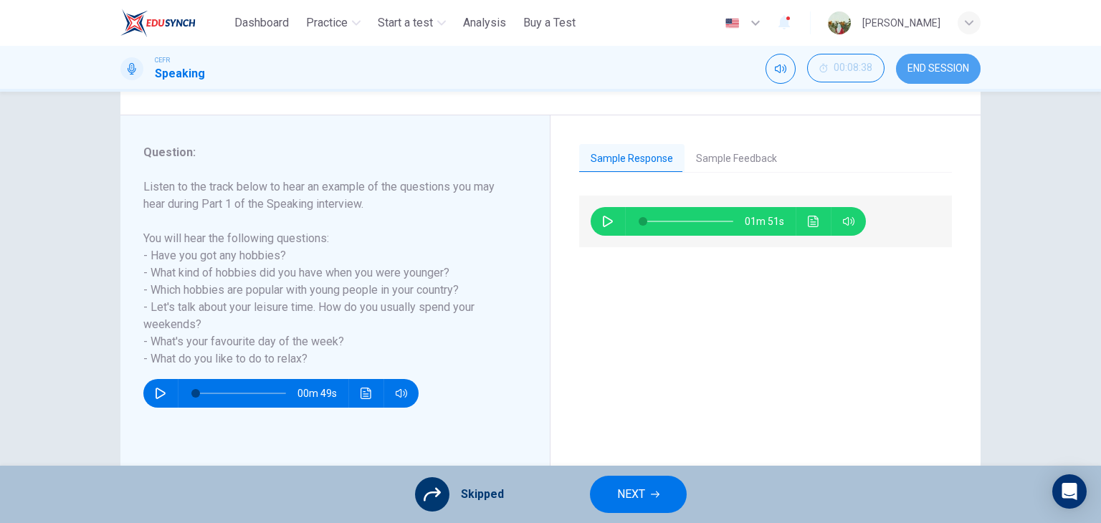
click at [958, 64] on span "END SESSION" at bounding box center [939, 68] width 62 height 11
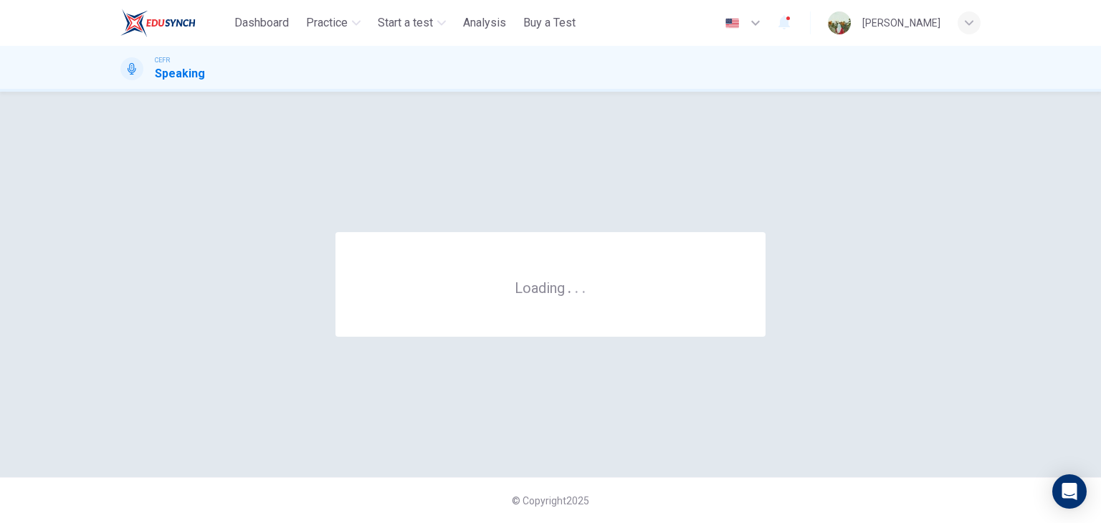
scroll to position [0, 0]
